Goal: Task Accomplishment & Management: Manage account settings

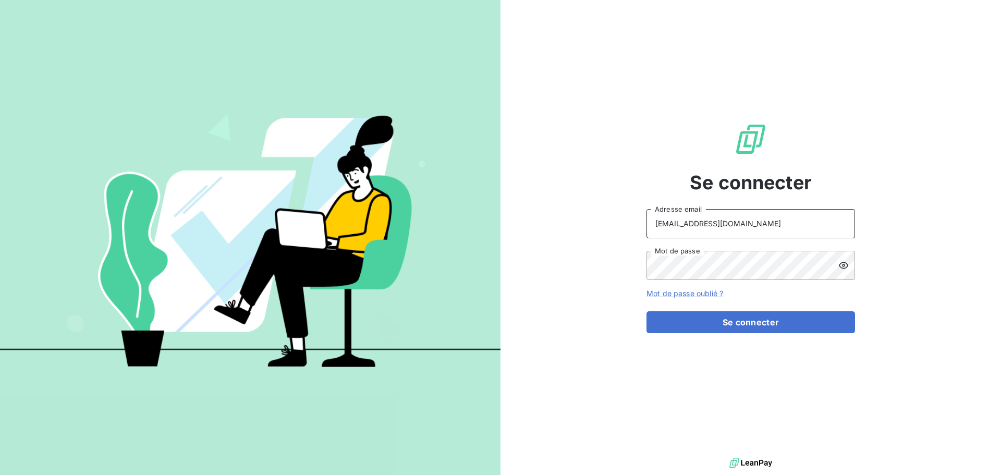
click at [758, 227] on input "[EMAIL_ADDRESS][DOMAIN_NAME]" at bounding box center [751, 223] width 209 height 29
type input "[EMAIL_ADDRESS][DOMAIN_NAME]"
click at [761, 323] on button "Se connecter" at bounding box center [751, 322] width 209 height 22
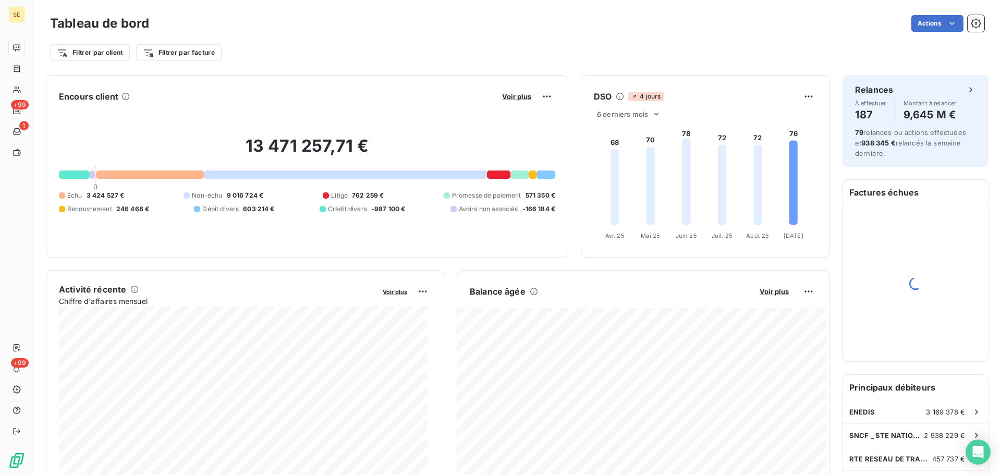
click at [365, 41] on div "Filtrer par client Filtrer par facture" at bounding box center [517, 48] width 935 height 28
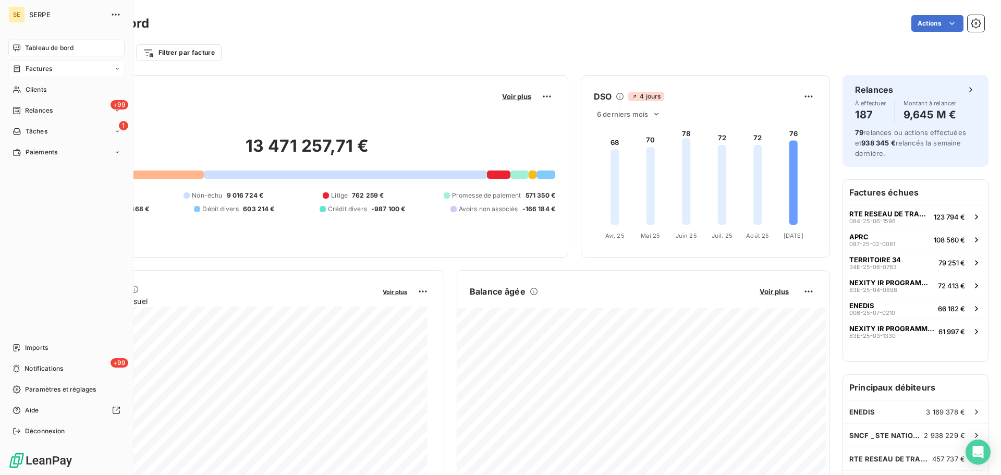
click at [64, 70] on div "Factures" at bounding box center [66, 69] width 116 height 17
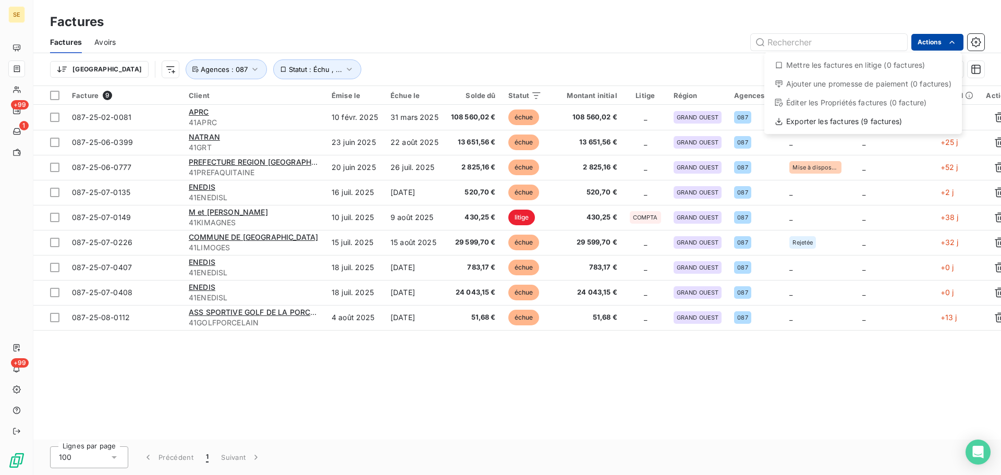
click at [925, 39] on html "SE +99 1 +99 Factures Factures Avoirs Actions Mettre les factures en litige (0 …" at bounding box center [500, 237] width 1001 height 475
click at [843, 123] on div "Exporter les factures (9 factures)" at bounding box center [863, 121] width 189 height 17
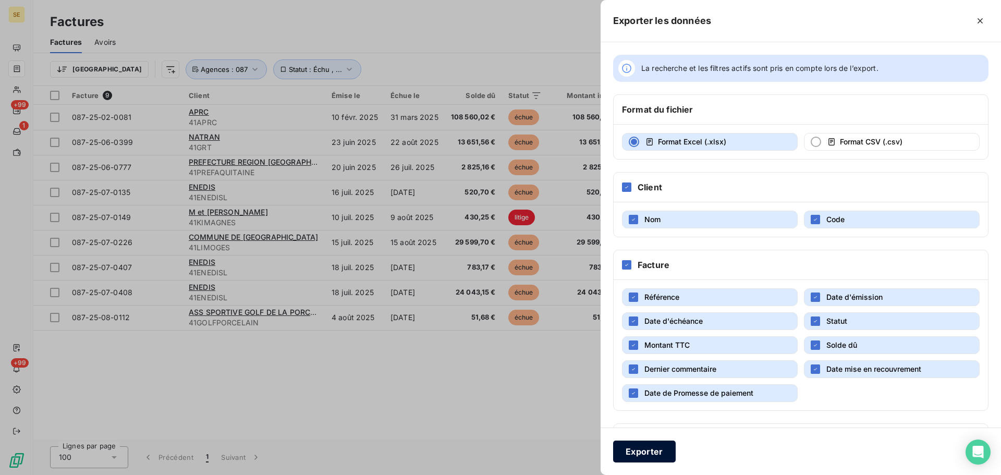
click at [642, 455] on button "Exporter" at bounding box center [644, 452] width 63 height 22
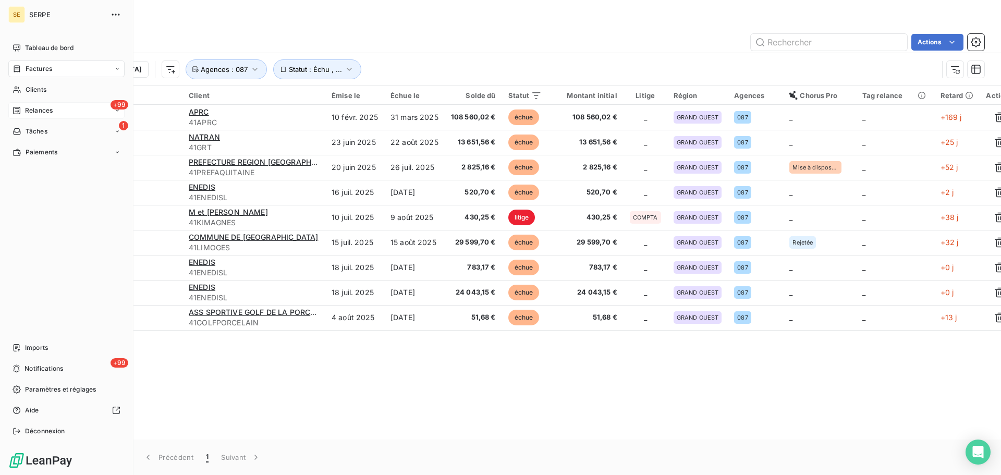
click at [24, 110] on div "Relances" at bounding box center [33, 110] width 40 height 9
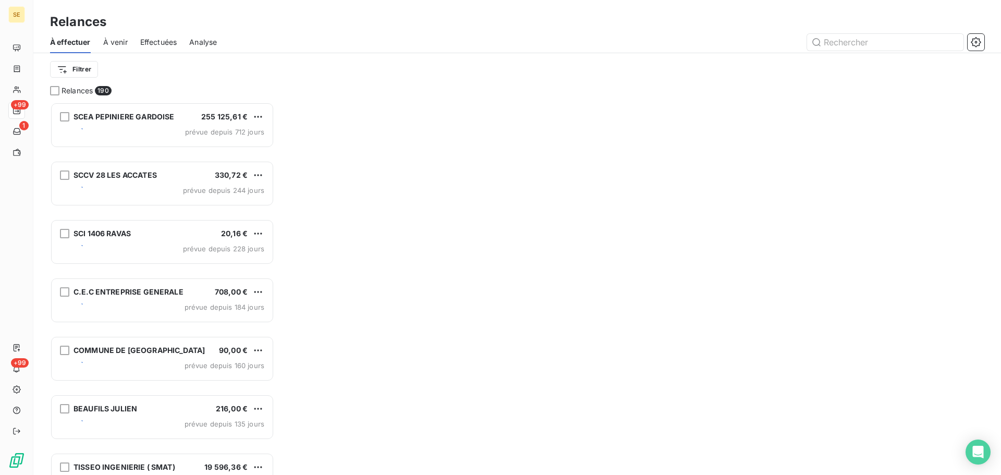
scroll to position [365, 216]
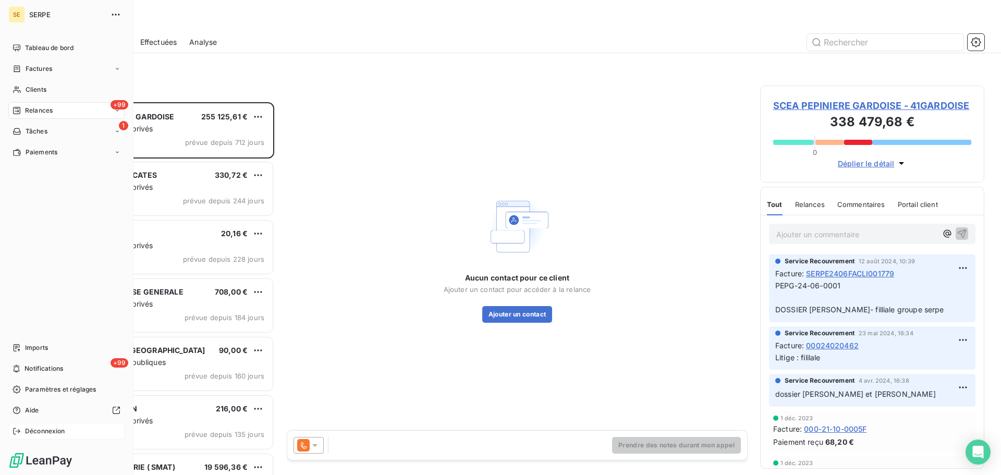
click at [44, 434] on span "Déconnexion" at bounding box center [45, 431] width 40 height 9
